Goal: Information Seeking & Learning: Find contact information

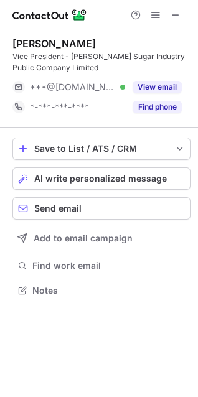
scroll to position [281, 198]
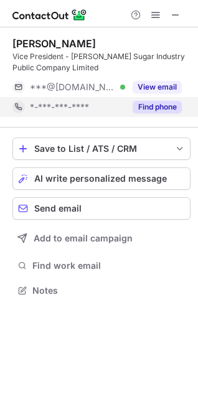
click at [163, 106] on button "Find phone" at bounding box center [157, 107] width 49 height 12
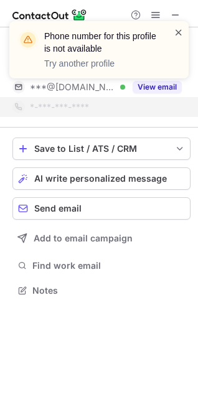
click at [181, 29] on span at bounding box center [179, 32] width 10 height 12
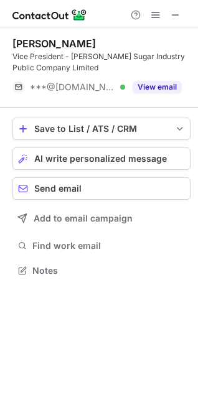
scroll to position [262, 198]
click at [178, 11] on span at bounding box center [176, 15] width 10 height 10
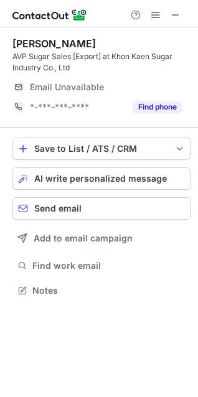
scroll to position [281, 198]
click at [136, 118] on div "Pakvilai Areewatananon AVP Sugar Sales [Export] at Khon Kaen Sugar Industry Co.…" at bounding box center [101, 77] width 178 height 100
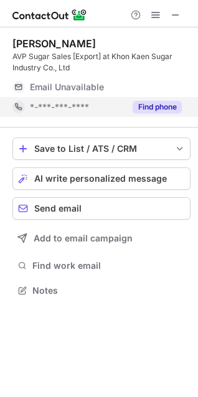
click at [141, 111] on button "Find phone" at bounding box center [157, 107] width 49 height 12
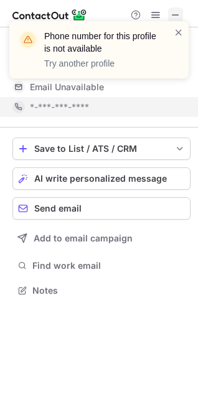
click at [180, 12] on div "Phone number for this profile is not available Try another profile" at bounding box center [98, 55] width 199 height 92
click at [179, 33] on span at bounding box center [179, 32] width 10 height 12
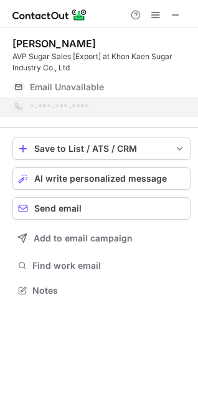
click at [174, 17] on div "Phone number for this profile is not available Try another profile" at bounding box center [98, 55] width 199 height 92
click at [174, 16] on div "Phone number for this profile is not available Try another profile" at bounding box center [98, 55] width 199 height 92
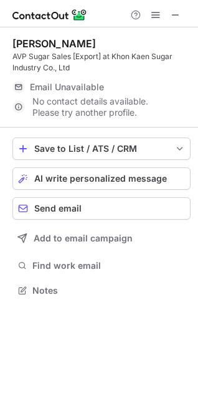
drag, startPoint x: 176, startPoint y: 12, endPoint x: 2, endPoint y: 12, distance: 174.4
click at [176, 12] on span at bounding box center [176, 15] width 10 height 10
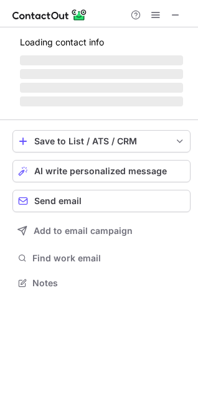
scroll to position [270, 198]
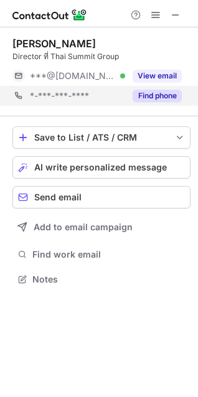
click at [168, 80] on button "View email" at bounding box center [157, 76] width 49 height 12
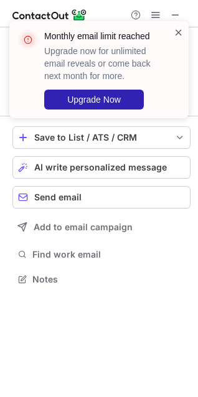
click at [182, 34] on span at bounding box center [179, 32] width 10 height 12
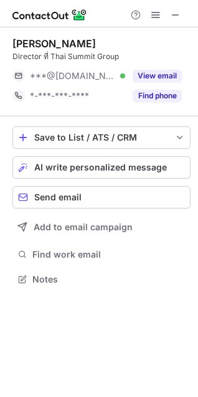
click at [152, 94] on div "Monthly email limit reached Upgrade now for unlimited email reveals or come bac…" at bounding box center [101, 70] width 115 height 80
click at [152, 94] on button "Find phone" at bounding box center [157, 96] width 49 height 12
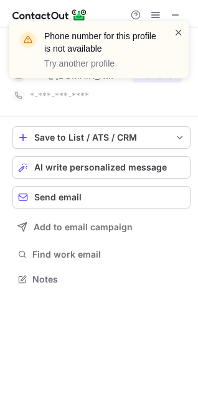
click at [179, 31] on span at bounding box center [179, 32] width 10 height 12
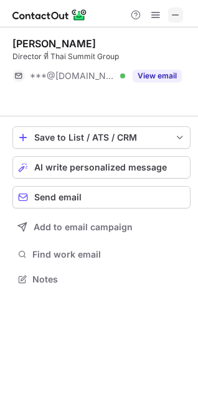
scroll to position [250, 198]
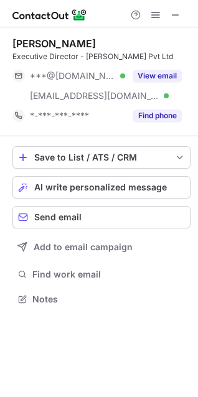
scroll to position [290, 198]
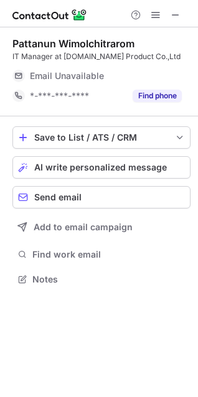
scroll to position [270, 198]
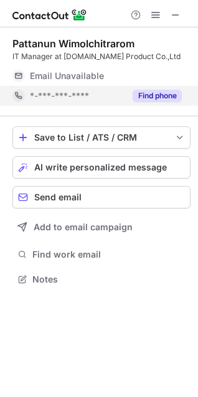
click at [141, 102] on button "Find phone" at bounding box center [157, 96] width 49 height 12
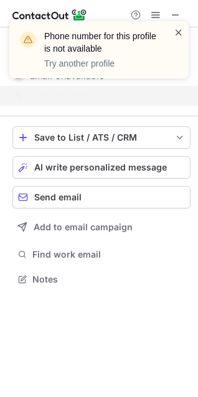
click at [179, 29] on span at bounding box center [179, 32] width 10 height 12
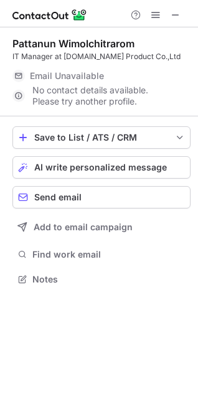
click at [179, 12] on span at bounding box center [176, 15] width 10 height 10
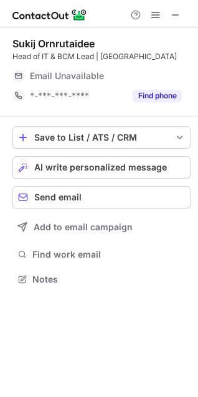
scroll to position [270, 198]
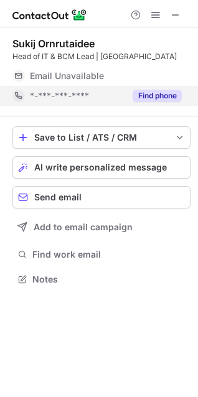
click at [159, 97] on button "Find phone" at bounding box center [157, 96] width 49 height 12
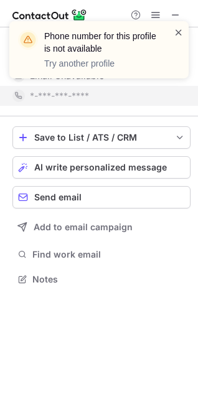
click at [176, 30] on span at bounding box center [179, 32] width 10 height 12
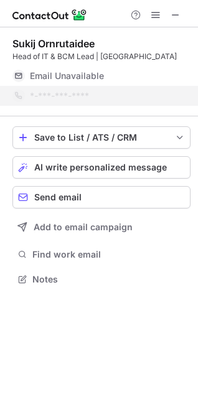
click at [176, 15] on div "Phone number for this profile is not available Try another profile" at bounding box center [98, 55] width 199 height 92
click at [175, 14] on div "Phone number for this profile is not available Try another profile" at bounding box center [98, 55] width 199 height 92
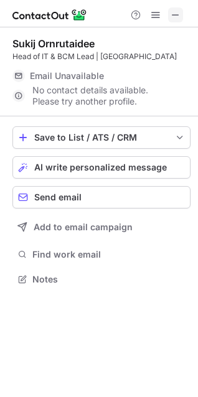
click at [174, 17] on span at bounding box center [176, 15] width 10 height 10
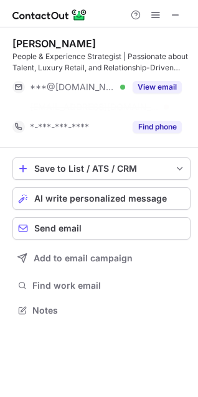
scroll to position [281, 198]
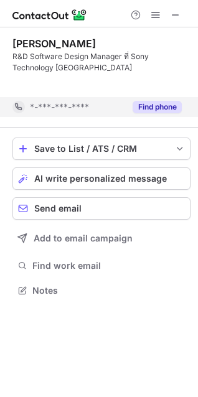
scroll to position [262, 198]
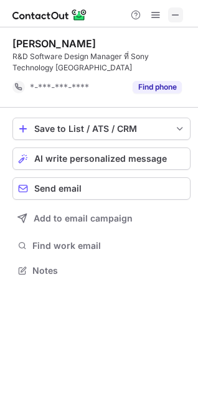
click at [182, 8] on div "Help & Support" at bounding box center [156, 14] width 60 height 15
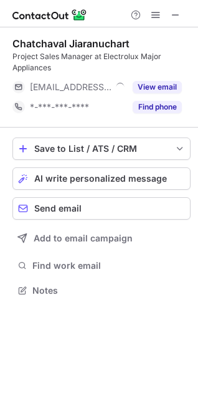
scroll to position [281, 198]
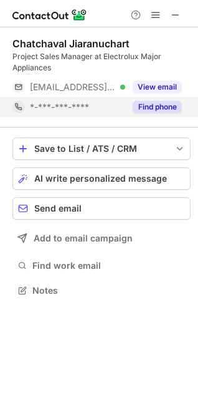
click at [141, 113] on div "Find phone" at bounding box center [153, 107] width 57 height 20
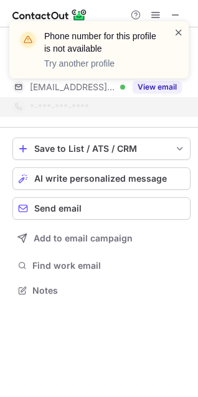
click at [178, 32] on span at bounding box center [179, 32] width 10 height 12
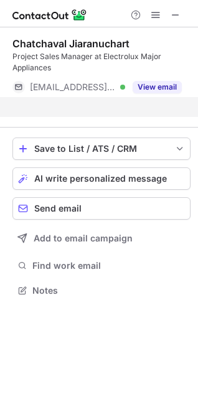
scroll to position [262, 198]
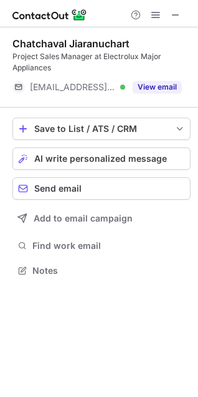
click at [176, 83] on div "Phone number for this profile is not available Try another profile" at bounding box center [98, 55] width 199 height 92
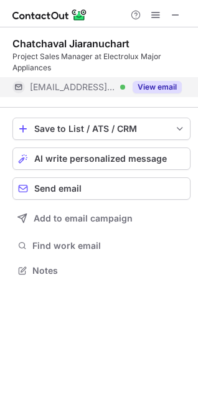
click at [164, 91] on button "View email" at bounding box center [157, 87] width 49 height 12
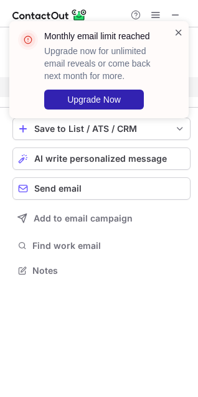
click at [181, 34] on span at bounding box center [179, 32] width 10 height 12
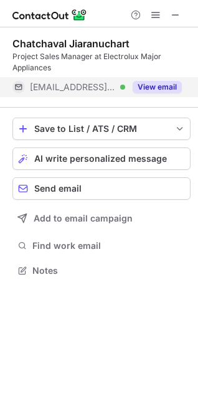
click at [180, 34] on span at bounding box center [179, 32] width 10 height 12
click at [175, 12] on div "Monthly email limit reached Upgrade now for unlimited email reveals or come bac…" at bounding box center [98, 75] width 199 height 132
click at [173, 12] on span at bounding box center [176, 15] width 10 height 10
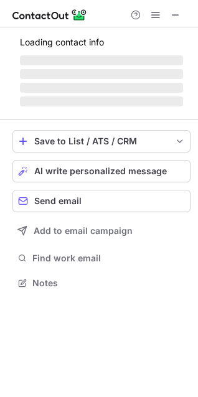
scroll to position [301, 198]
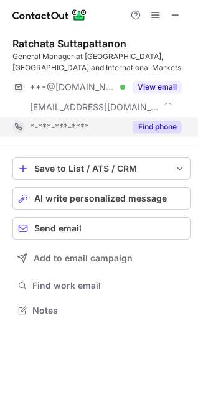
click at [158, 127] on button "Find phone" at bounding box center [157, 127] width 49 height 12
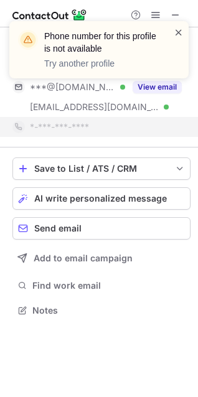
click at [174, 31] on span at bounding box center [179, 32] width 10 height 12
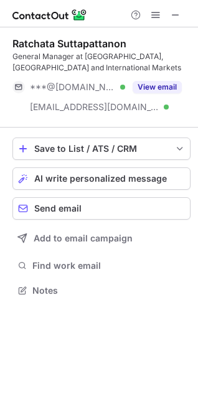
scroll to position [281, 198]
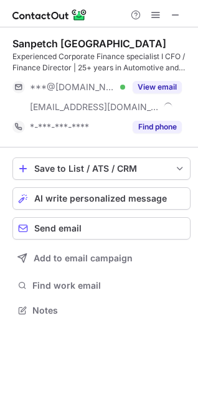
scroll to position [301, 198]
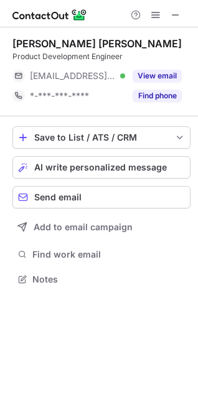
scroll to position [270, 198]
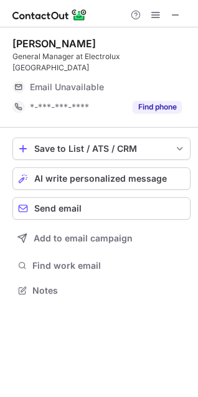
scroll to position [270, 198]
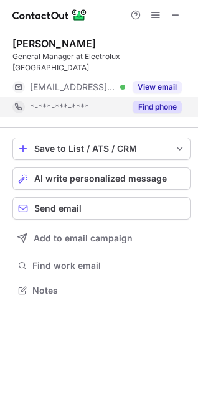
click at [152, 101] on button "Find phone" at bounding box center [157, 107] width 49 height 12
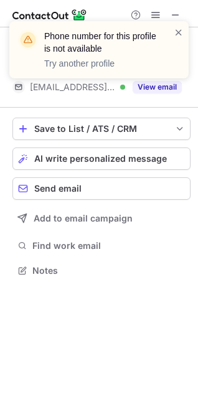
scroll to position [250, 198]
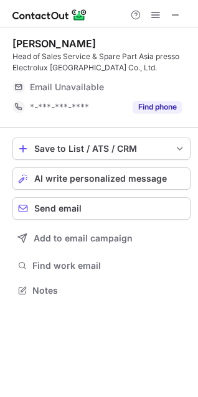
scroll to position [281, 198]
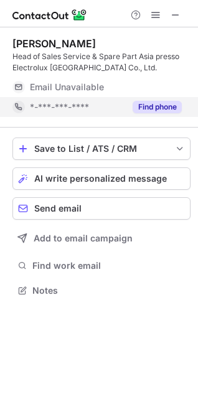
click at [158, 106] on button "Find phone" at bounding box center [157, 107] width 49 height 12
click at [125, 106] on div "*-***-***-****" at bounding box center [77, 107] width 95 height 11
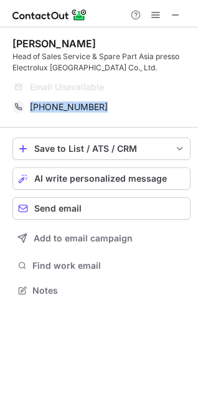
click at [179, 12] on span at bounding box center [176, 15] width 10 height 10
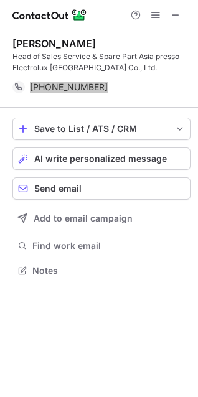
scroll to position [262, 198]
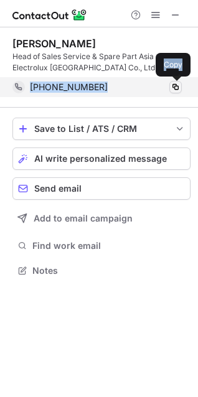
click at [177, 85] on span at bounding box center [176, 87] width 10 height 10
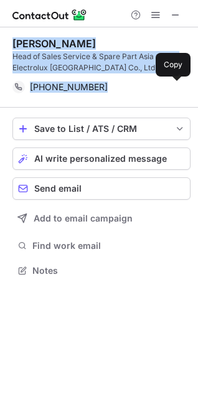
drag, startPoint x: 176, startPoint y: 8, endPoint x: 129, endPoint y: 24, distance: 49.4
click at [175, 10] on span at bounding box center [176, 15] width 10 height 10
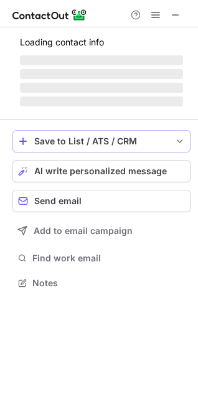
scroll to position [281, 198]
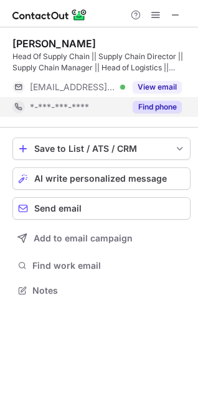
click at [152, 103] on button "Find phone" at bounding box center [157, 107] width 49 height 12
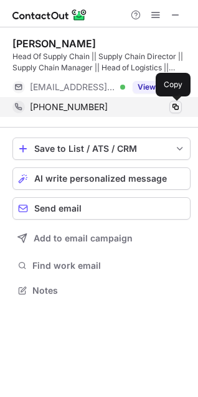
click at [172, 106] on span at bounding box center [176, 107] width 10 height 10
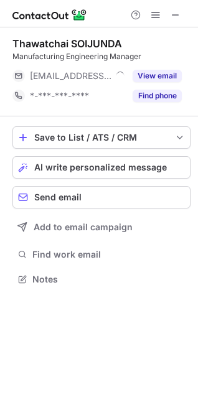
scroll to position [270, 198]
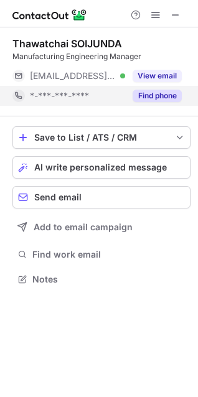
click at [163, 98] on button "Find phone" at bounding box center [157, 96] width 49 height 12
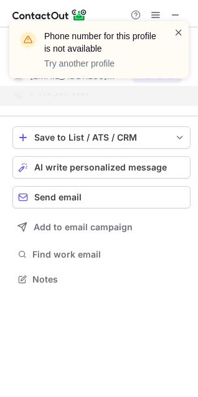
click at [178, 33] on span at bounding box center [179, 32] width 10 height 12
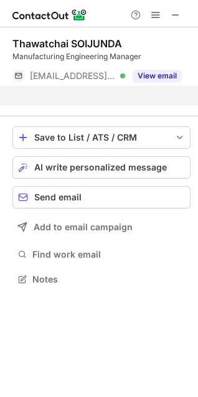
scroll to position [250, 198]
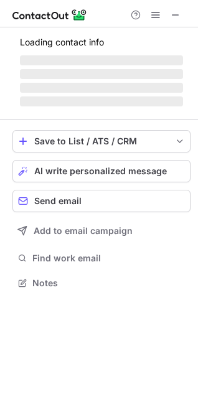
scroll to position [242, 198]
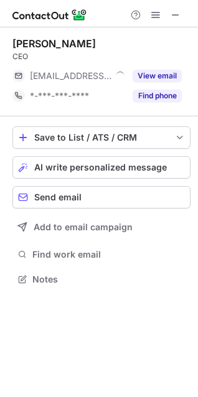
scroll to position [270, 198]
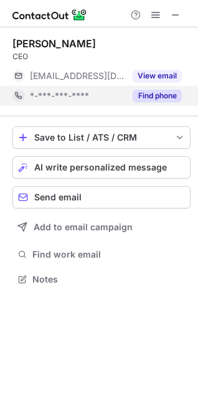
click at [154, 95] on button "Find phone" at bounding box center [157, 96] width 49 height 12
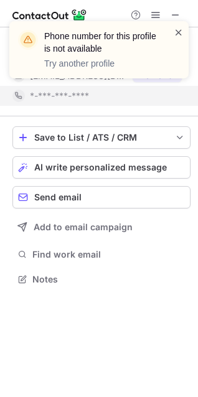
click at [177, 29] on span at bounding box center [179, 32] width 10 height 12
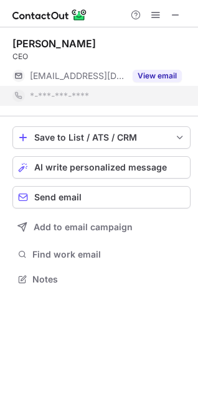
click at [177, 29] on span at bounding box center [179, 32] width 10 height 12
click at [175, 2] on div at bounding box center [99, 13] width 198 height 27
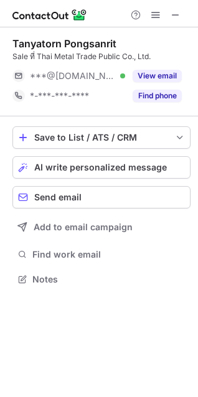
scroll to position [270, 198]
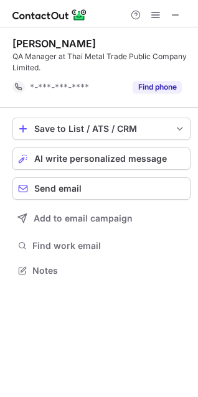
scroll to position [262, 198]
click at [177, 14] on span at bounding box center [176, 15] width 10 height 10
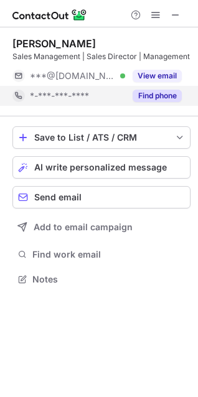
scroll to position [270, 198]
click at [146, 100] on button "Find phone" at bounding box center [157, 96] width 49 height 12
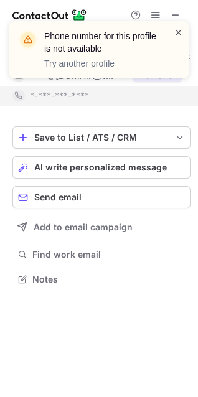
click at [177, 26] on span at bounding box center [179, 32] width 10 height 12
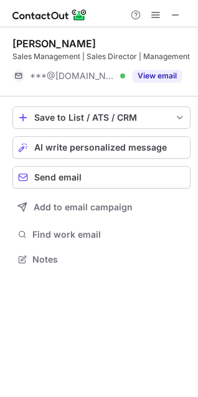
scroll to position [250, 198]
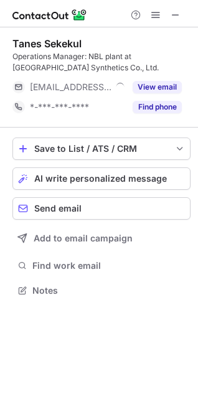
scroll to position [281, 198]
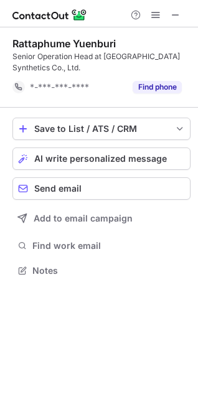
scroll to position [262, 198]
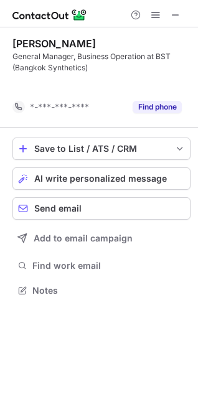
scroll to position [262, 198]
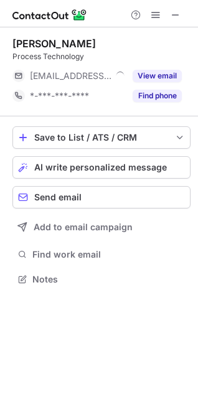
scroll to position [270, 198]
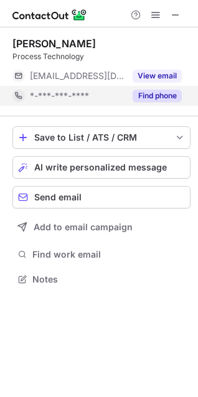
click at [158, 97] on button "Find phone" at bounding box center [157, 96] width 49 height 12
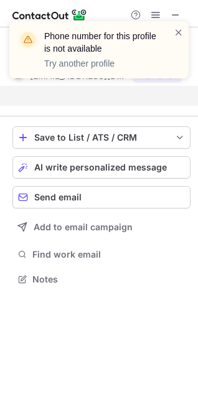
scroll to position [250, 198]
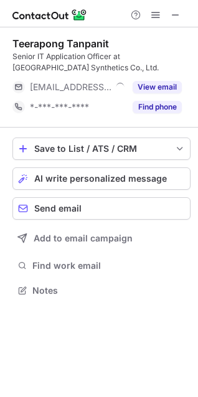
scroll to position [281, 198]
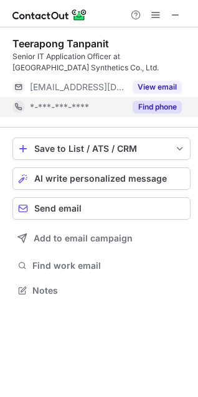
click at [154, 108] on button "Find phone" at bounding box center [157, 107] width 49 height 12
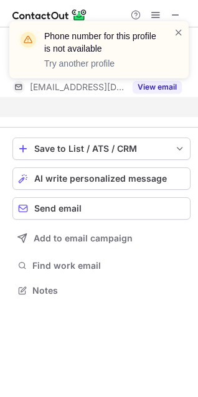
scroll to position [262, 198]
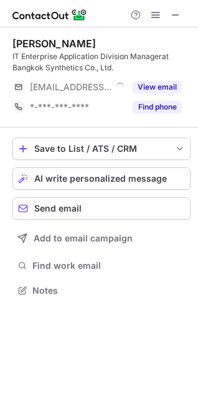
scroll to position [281, 198]
click at [181, 14] on span at bounding box center [176, 15] width 10 height 10
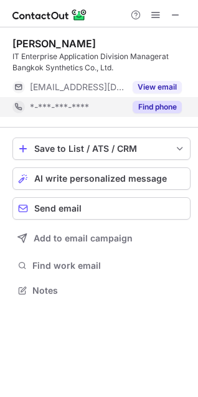
click at [163, 105] on button "Find phone" at bounding box center [157, 107] width 49 height 12
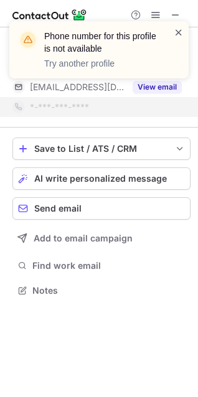
click at [183, 35] on span at bounding box center [179, 32] width 10 height 12
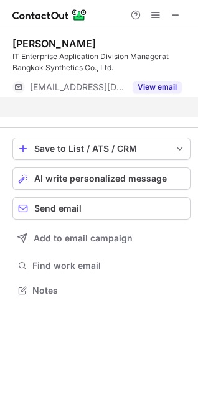
scroll to position [262, 198]
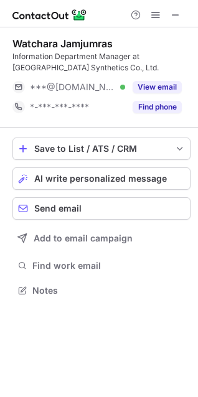
scroll to position [281, 198]
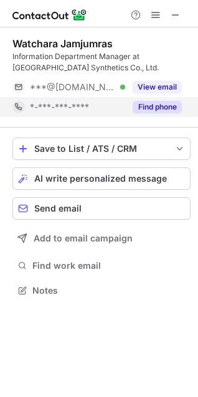
click at [149, 106] on button "Find phone" at bounding box center [157, 107] width 49 height 12
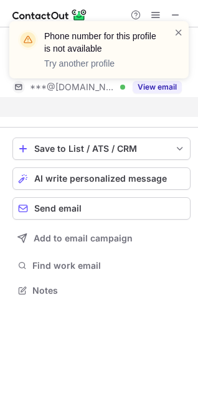
scroll to position [262, 198]
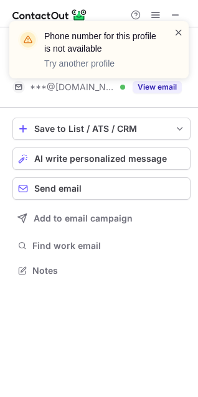
click at [177, 32] on span at bounding box center [179, 32] width 10 height 12
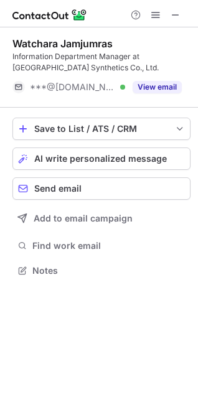
click at [176, 14] on div "Phone number for this profile is not available Try another profile" at bounding box center [98, 55] width 199 height 92
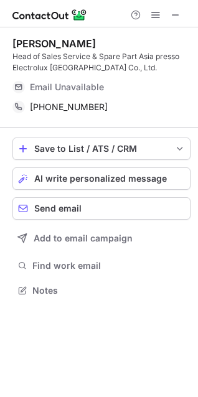
scroll to position [281, 198]
